Goal: Task Accomplishment & Management: Use online tool/utility

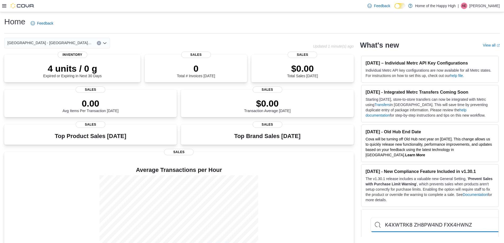
click at [5, 6] on icon at bounding box center [4, 5] width 4 height 3
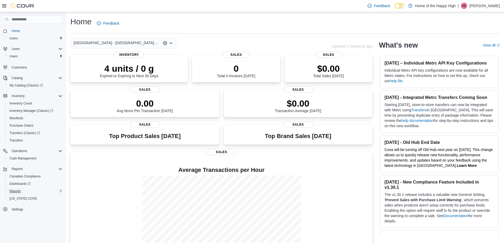
click at [15, 191] on span "Reports" at bounding box center [15, 191] width 11 height 4
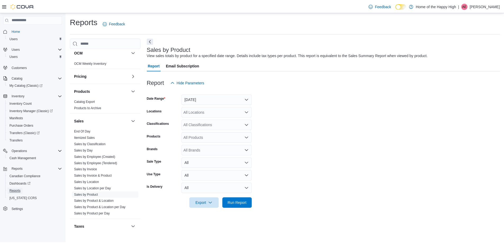
scroll to position [262, 0]
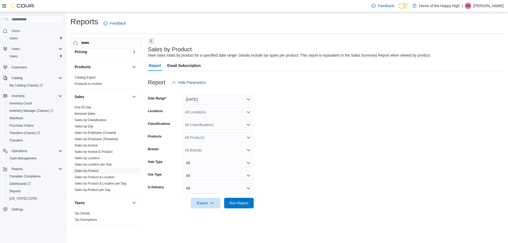
click at [206, 114] on div "All Locations" at bounding box center [218, 112] width 71 height 11
type input "****"
click at [208, 118] on span "[GEOGRAPHIC_DATA] - [GEOGRAPHIC_DATA] - Fire & Flower" at bounding box center [258, 120] width 106 height 5
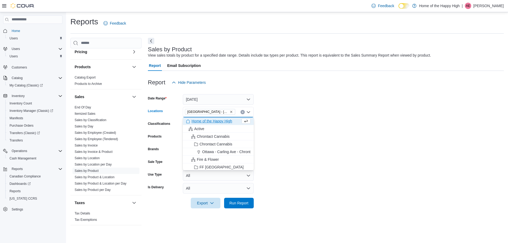
click at [341, 131] on form "Date Range [DATE] Locations [GEOGRAPHIC_DATA] - [GEOGRAPHIC_DATA] - Fire & Flow…" at bounding box center [326, 148] width 356 height 121
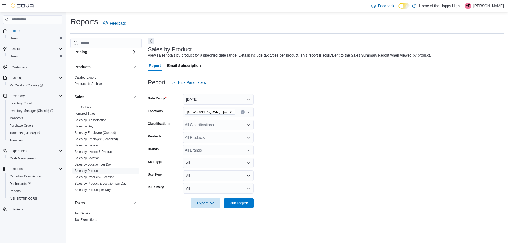
click at [200, 127] on div "All Classifications" at bounding box center [218, 125] width 71 height 11
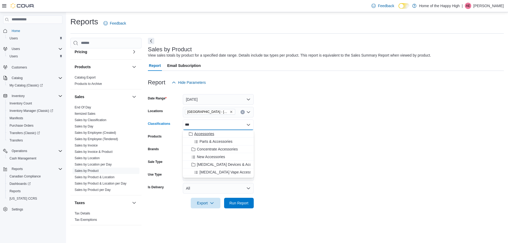
type input "***"
click at [202, 133] on span "Accessories" at bounding box center [204, 133] width 20 height 5
click at [329, 148] on form "Date Range [DATE] Locations [GEOGRAPHIC_DATA] - [GEOGRAPHIC_DATA] - Fire & Flow…" at bounding box center [326, 148] width 356 height 121
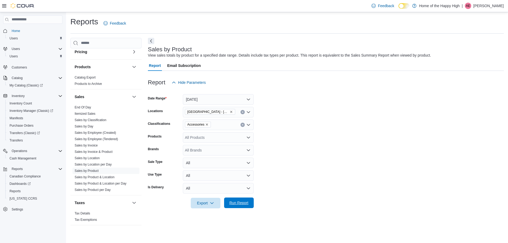
click at [243, 205] on span "Run Report" at bounding box center [238, 203] width 23 height 11
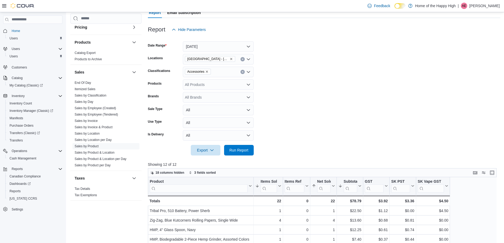
scroll to position [26, 0]
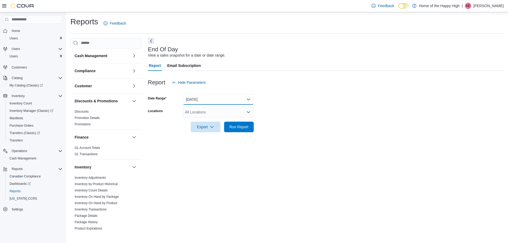
click at [219, 104] on button "Today" at bounding box center [218, 99] width 71 height 11
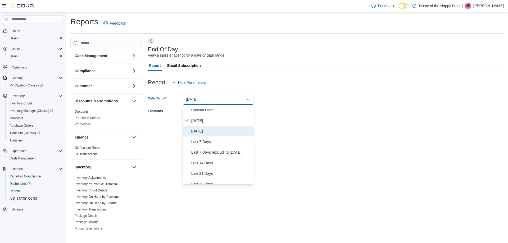
click at [201, 132] on span "[DATE]" at bounding box center [221, 131] width 60 height 6
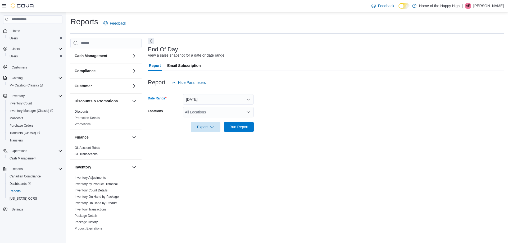
click at [211, 114] on div "All Locations" at bounding box center [218, 112] width 71 height 11
type input "****"
click at [215, 118] on span "[GEOGRAPHIC_DATA] - [GEOGRAPHIC_DATA] - Fire & Flower" at bounding box center [258, 120] width 106 height 5
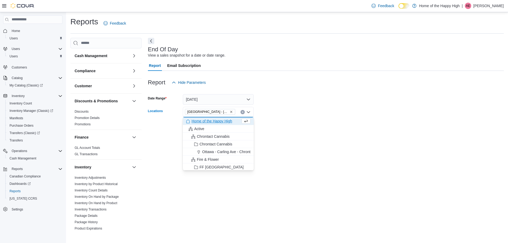
click at [434, 121] on div at bounding box center [326, 119] width 356 height 4
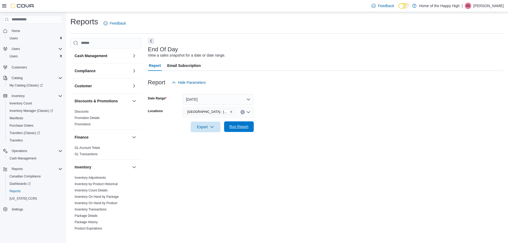
click at [237, 126] on span "Run Report" at bounding box center [238, 126] width 19 height 5
click at [151, 38] on button "Next" at bounding box center [151, 41] width 6 height 6
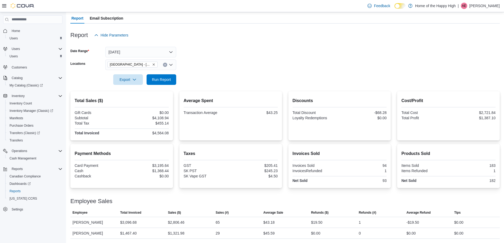
scroll to position [21, 0]
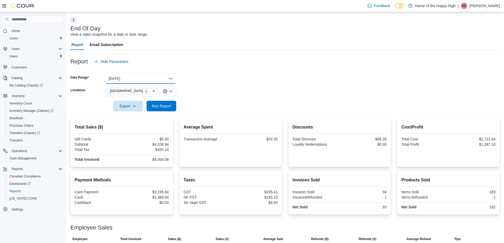
click at [121, 78] on button "[DATE]" at bounding box center [140, 78] width 71 height 11
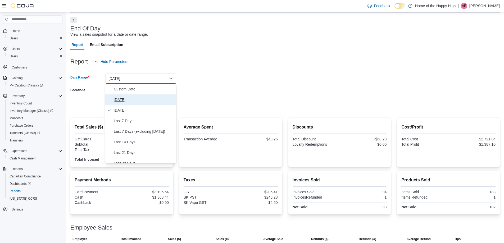
click at [117, 103] on span "Today" at bounding box center [144, 100] width 60 height 6
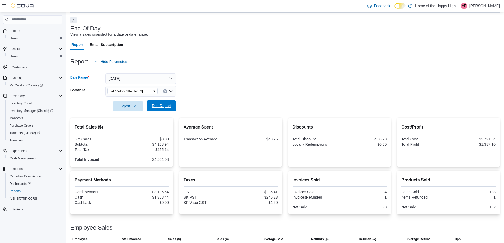
click at [165, 108] on span "Run Report" at bounding box center [161, 105] width 19 height 5
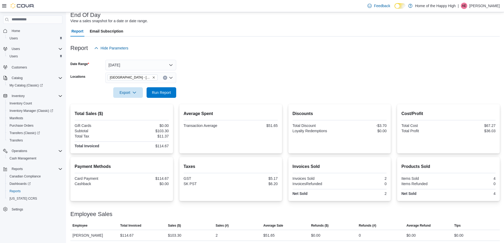
scroll to position [36, 0]
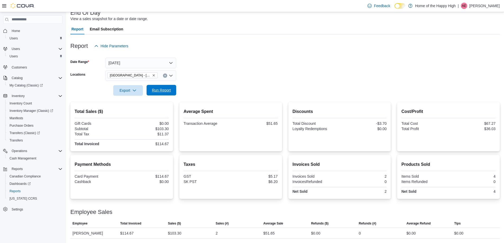
click at [163, 93] on span "Run Report" at bounding box center [161, 90] width 23 height 11
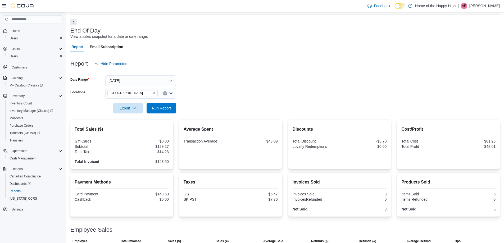
scroll to position [0, 0]
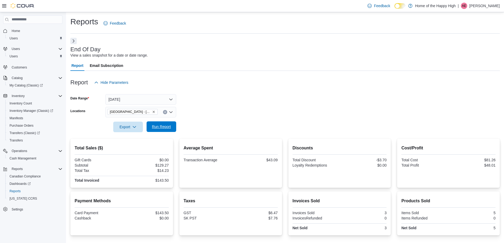
click at [169, 125] on span "Run Report" at bounding box center [161, 126] width 19 height 5
click at [172, 130] on span "Run Report" at bounding box center [161, 126] width 23 height 11
click at [169, 128] on span "Run Report" at bounding box center [161, 126] width 19 height 5
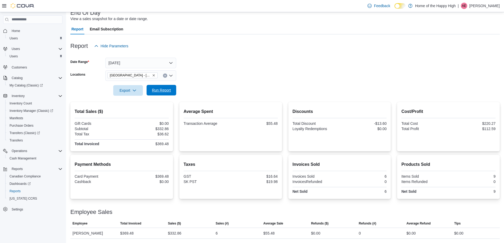
click at [156, 91] on span "Run Report" at bounding box center [161, 90] width 19 height 5
click at [166, 89] on span "Run Report" at bounding box center [161, 90] width 19 height 5
click at [164, 92] on span "Run Report" at bounding box center [161, 90] width 19 height 5
click at [169, 89] on span "Run Report" at bounding box center [161, 90] width 19 height 5
